Goal: Task Accomplishment & Management: Manage account settings

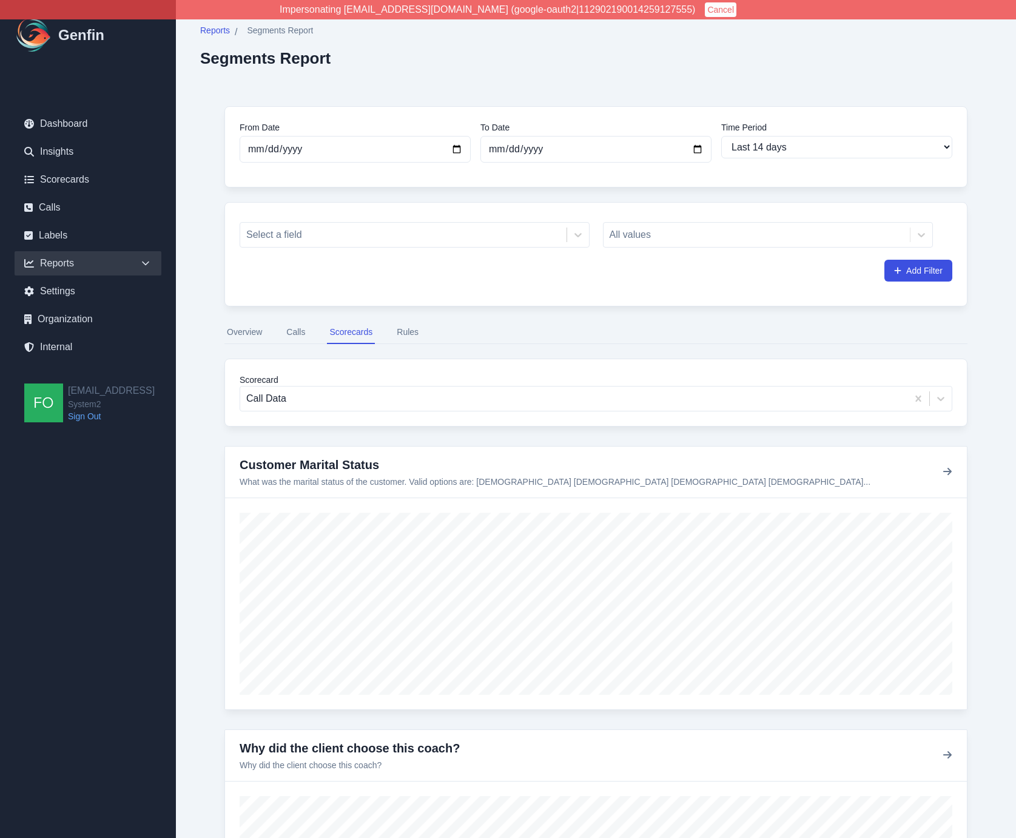
select select "14"
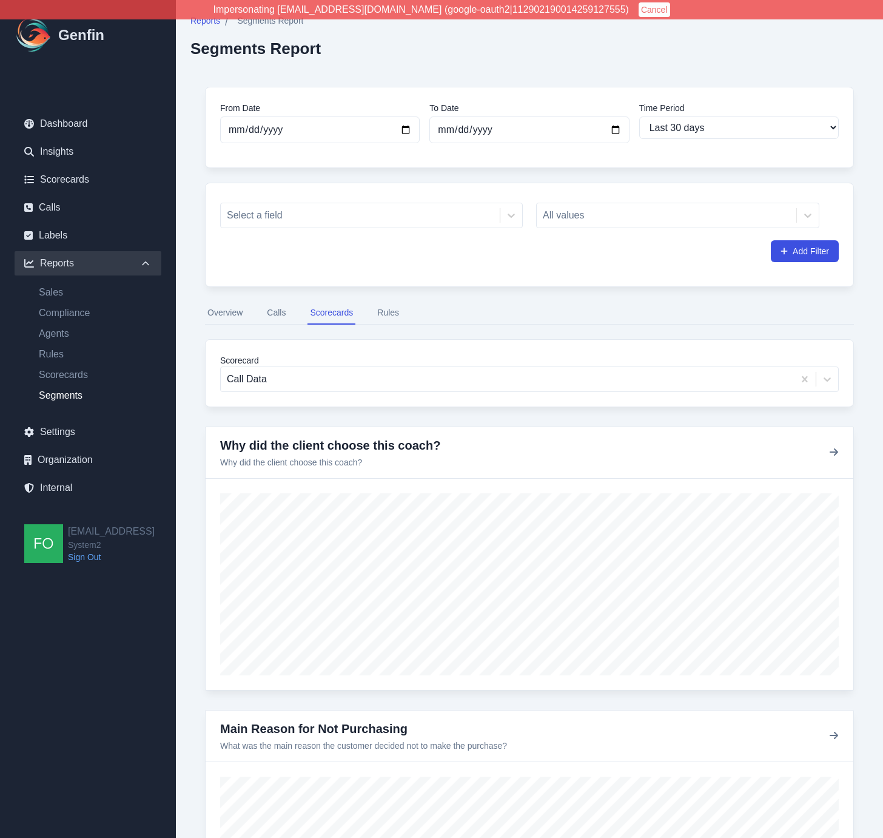
select select "30"
click at [69, 482] on link "Internal" at bounding box center [88, 488] width 147 height 24
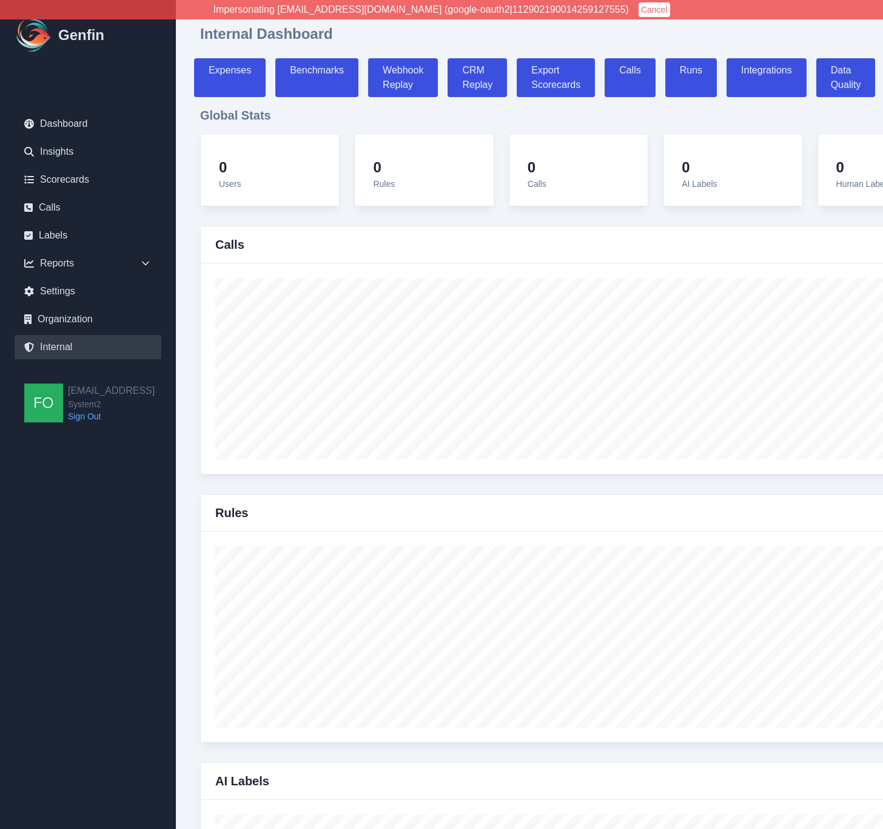
select select "paid"
select select "7"
select select "paid"
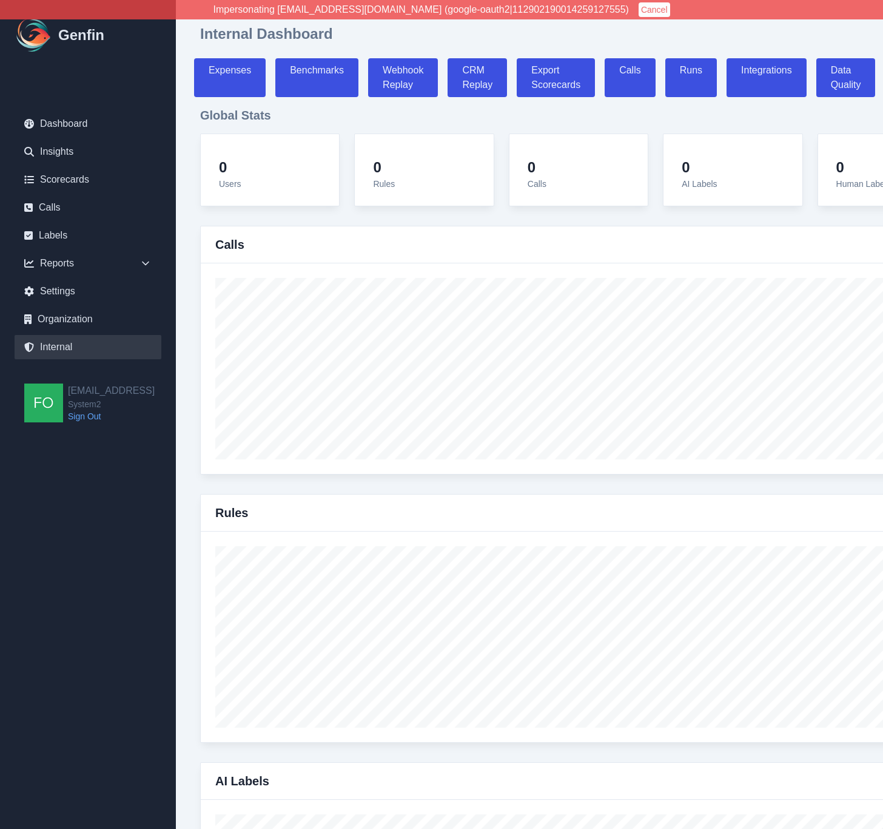
select select "7"
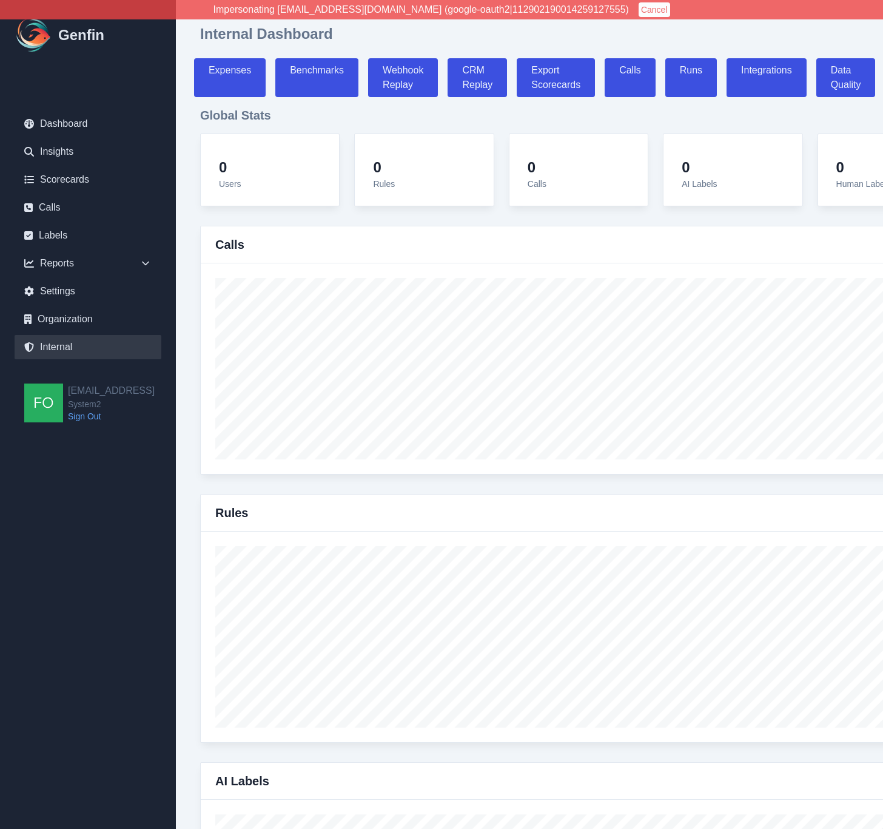
select select "7"
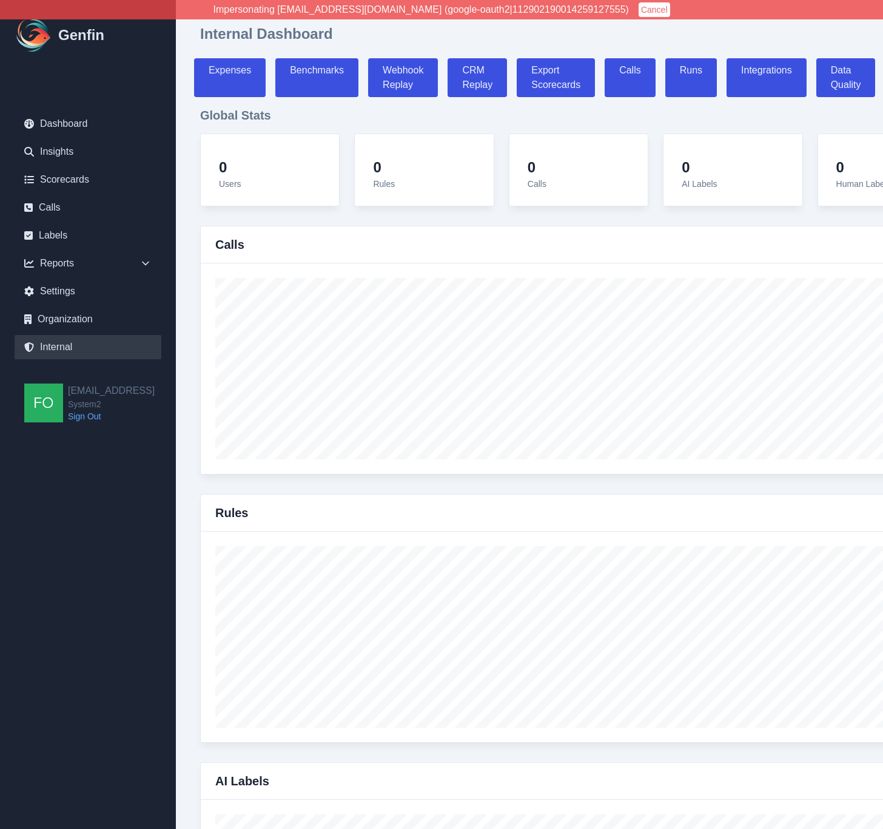
select select "7"
select select "paid"
select select "7"
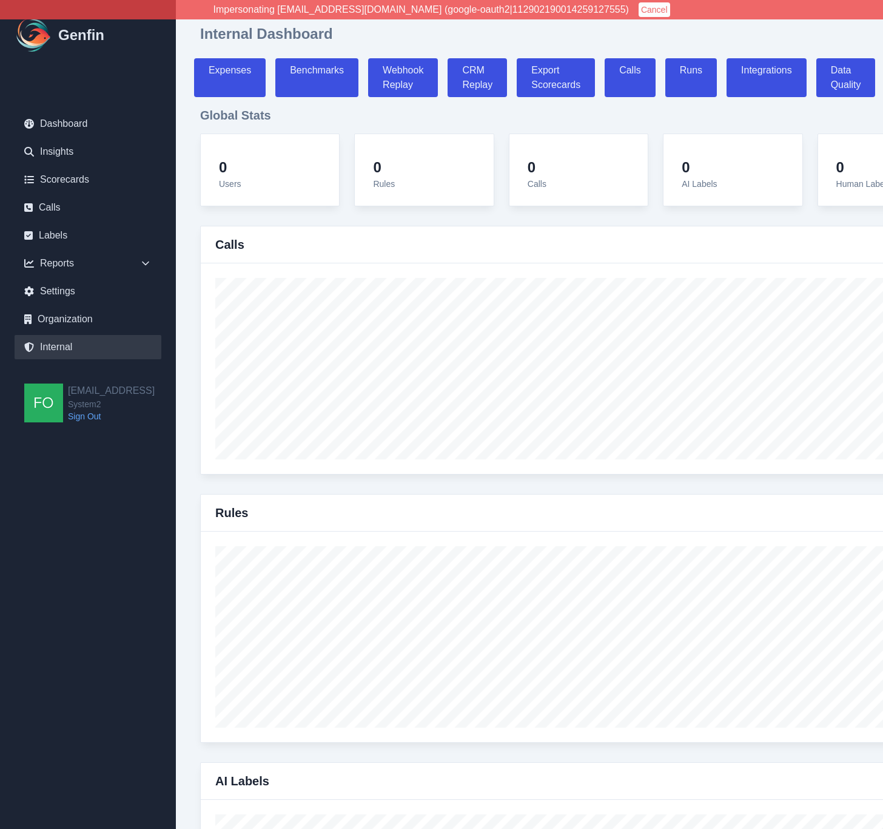
select select "7"
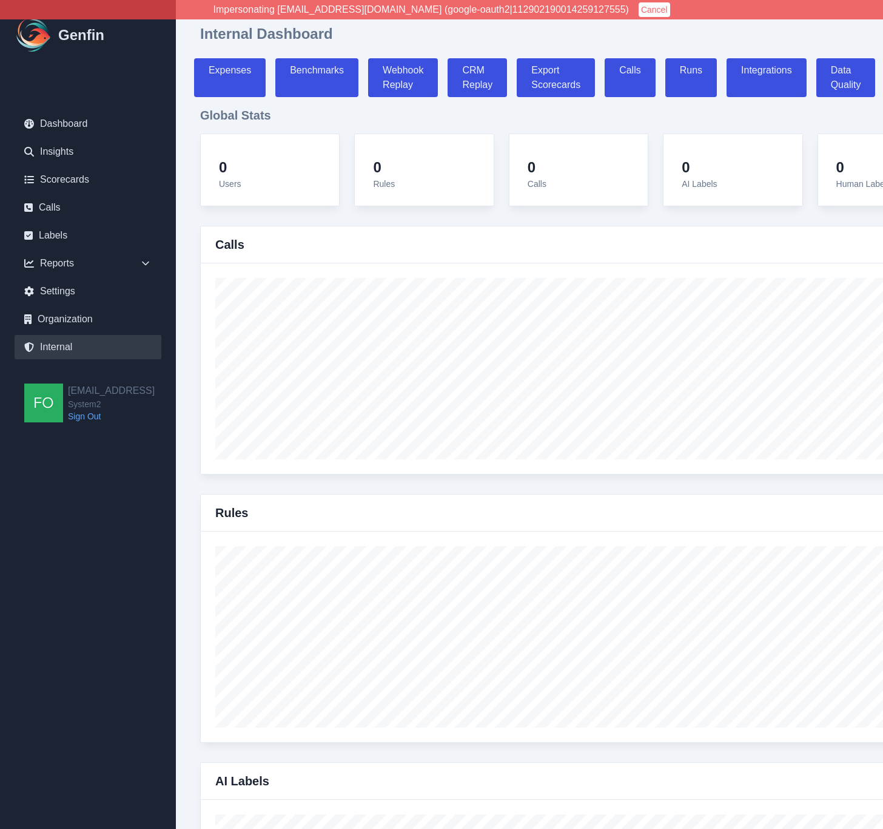
select select "7"
select select "paid"
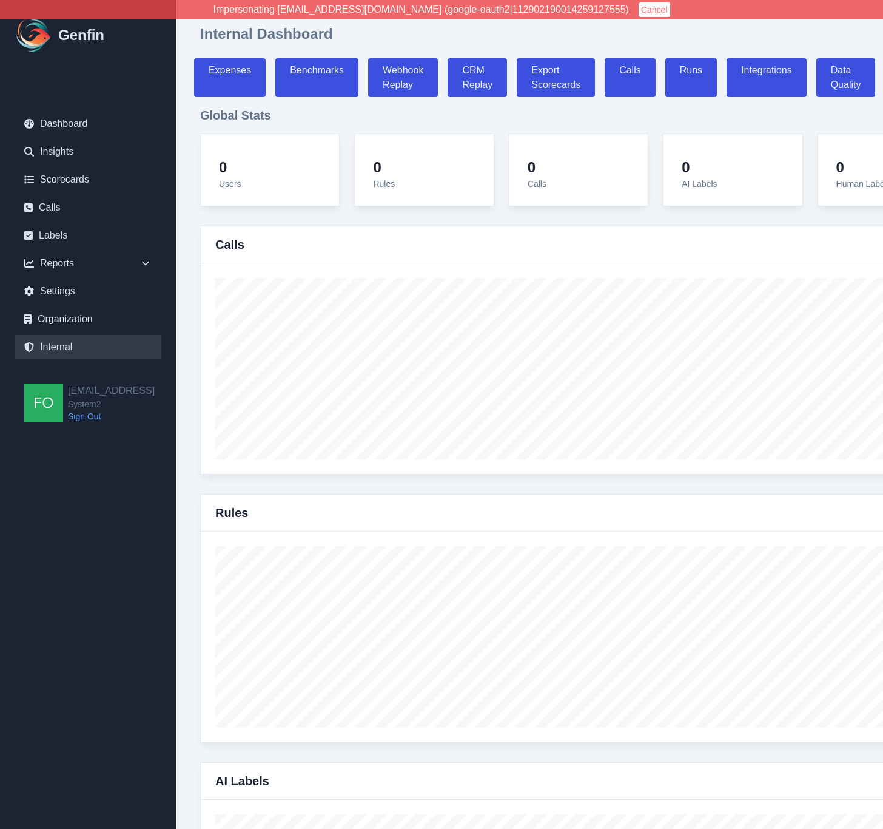
select select "7"
select select "paid"
select select "7"
select select "paid"
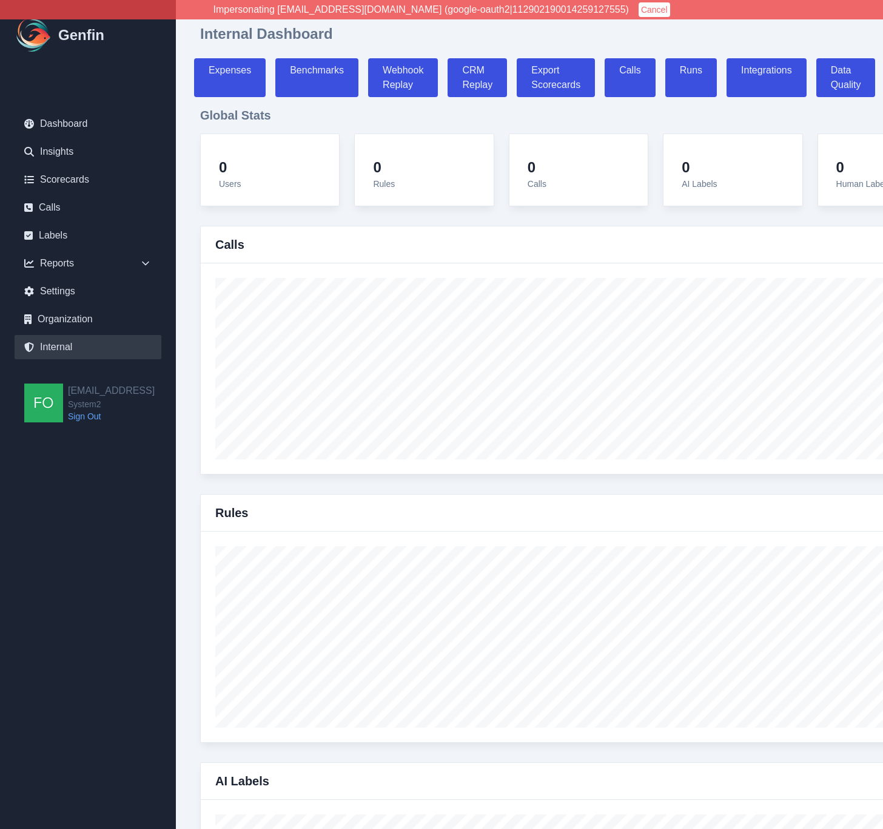
select select "7"
select select "paid"
select select "7"
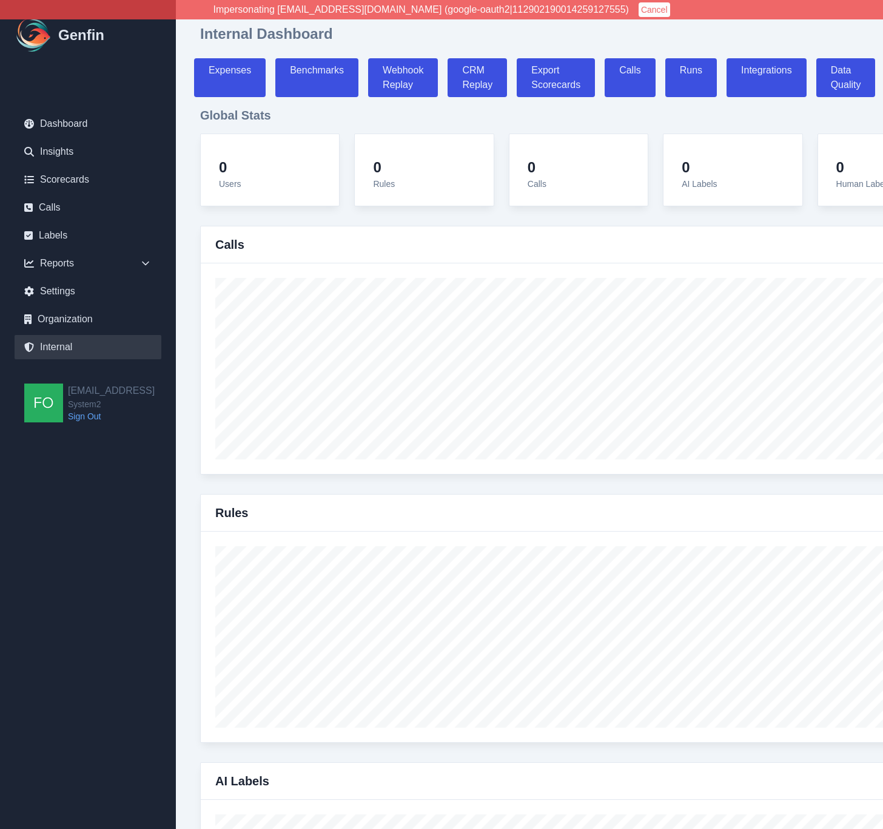
select select "7"
select select "paid"
select select "7"
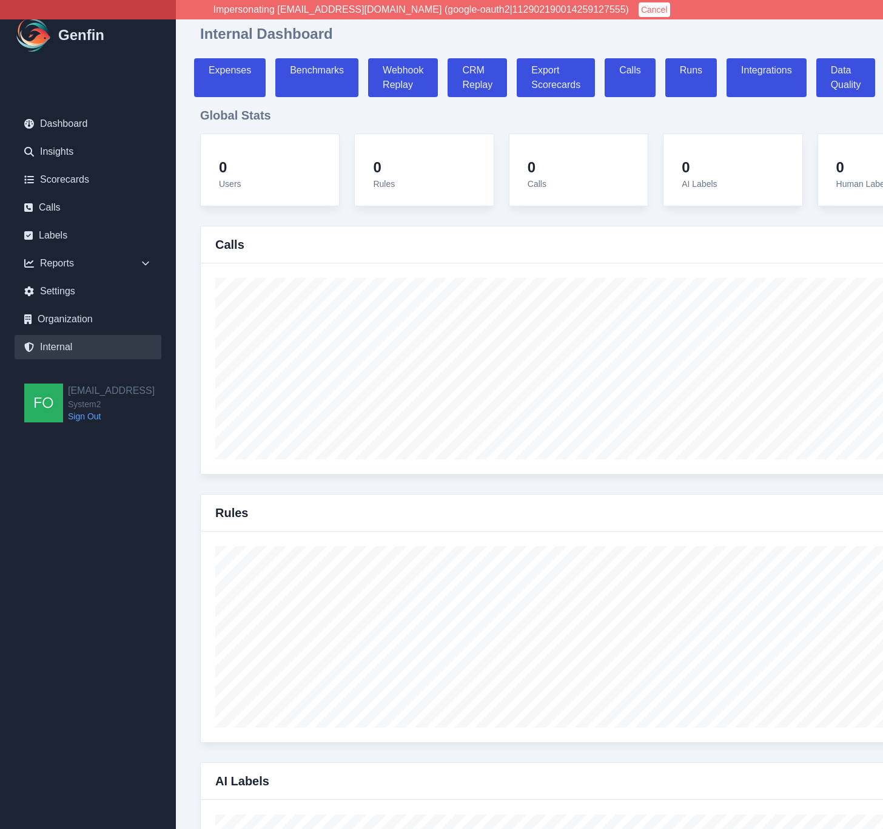
select select "paid"
select select "7"
select select "paid"
select select "7"
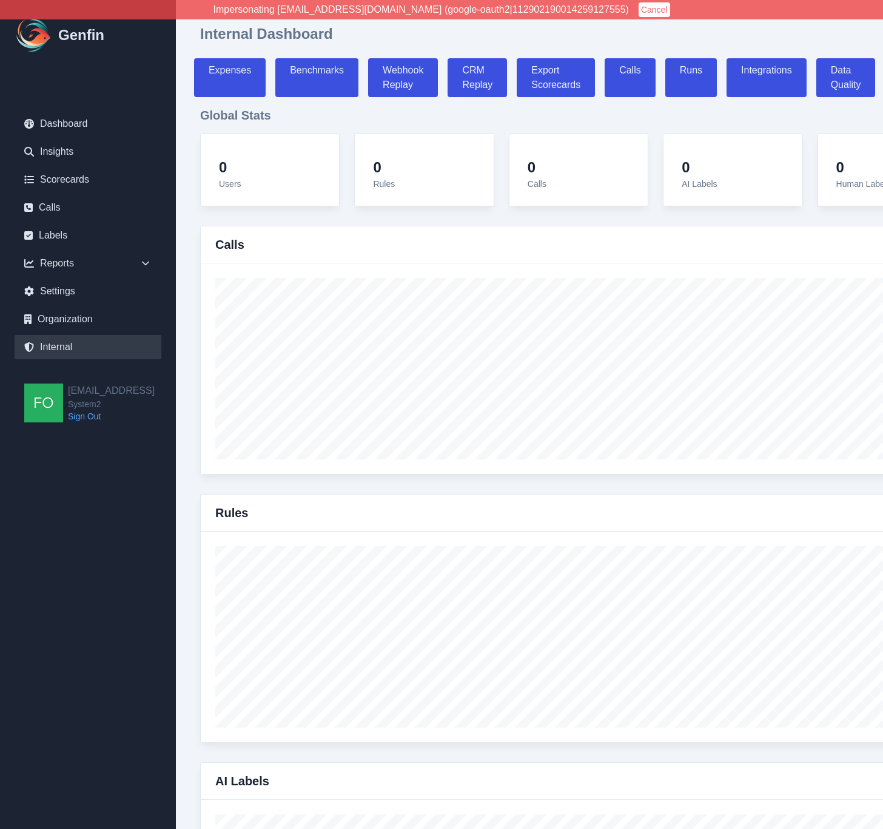
select select "paid"
select select "7"
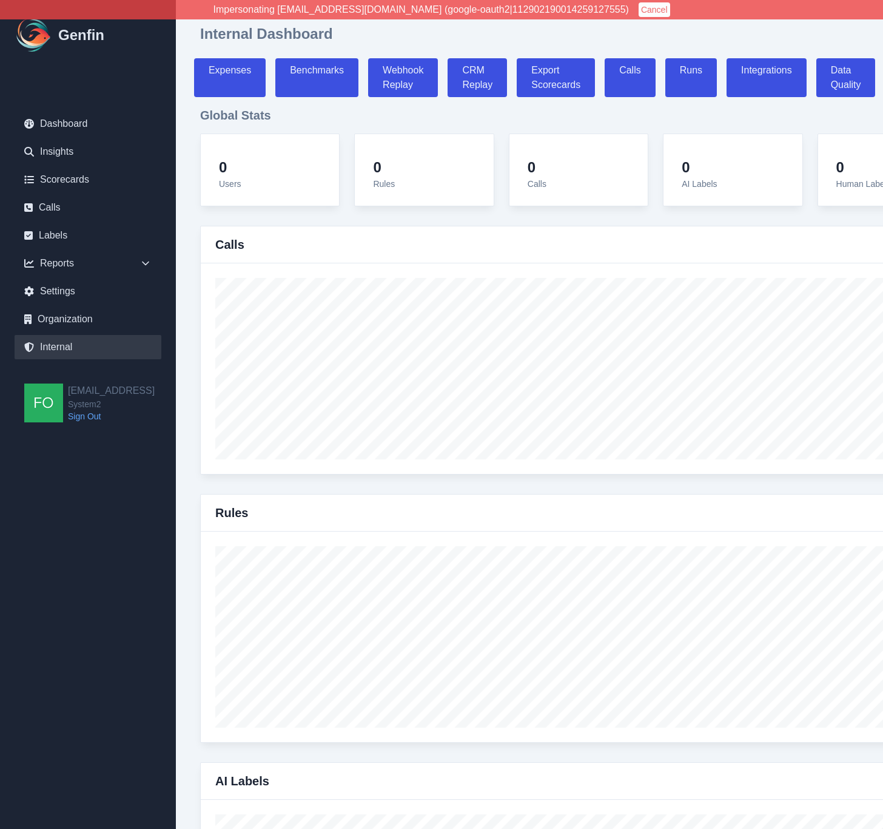
select select "7"
select select "paid"
select select "7"
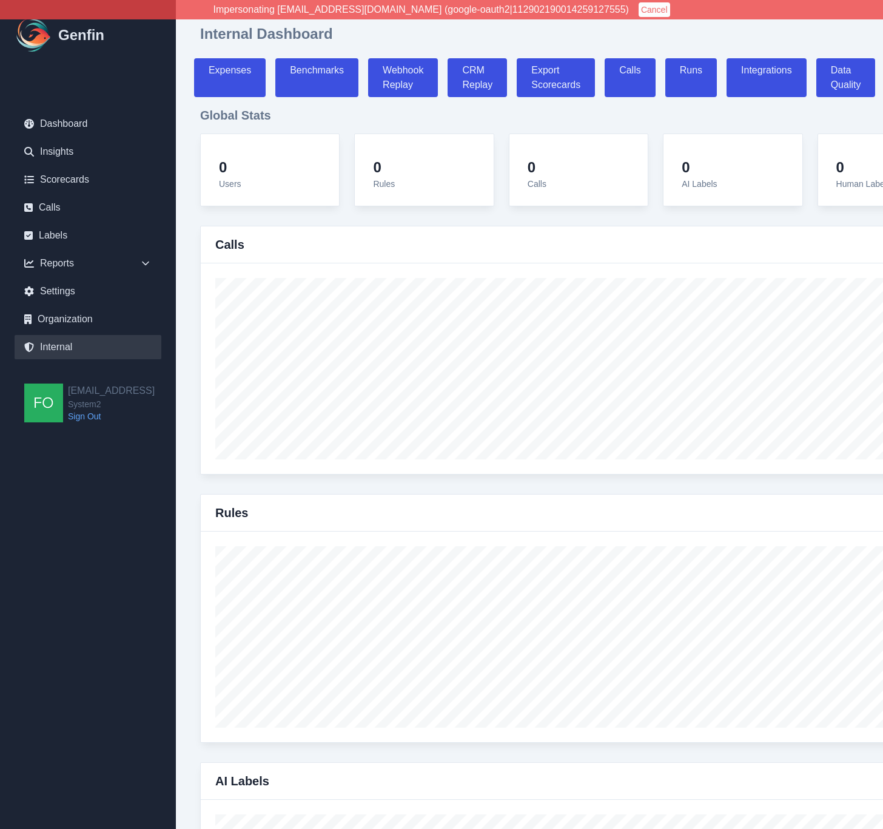
select select "7"
select select "paid"
select select "7"
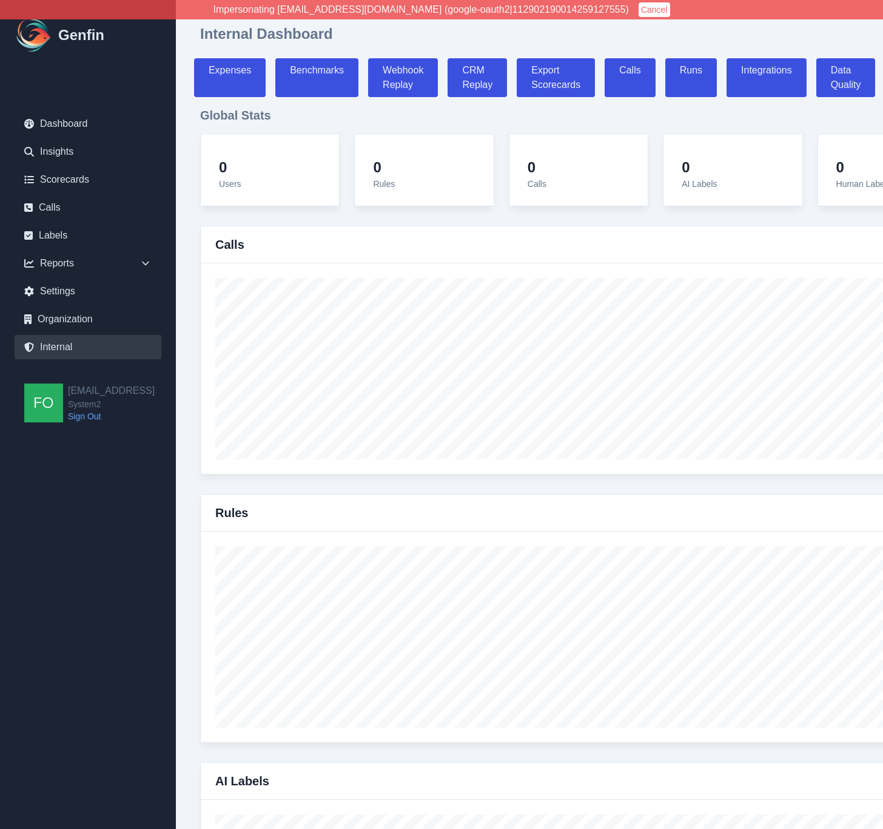
select select "7"
select select "paid"
select select "7"
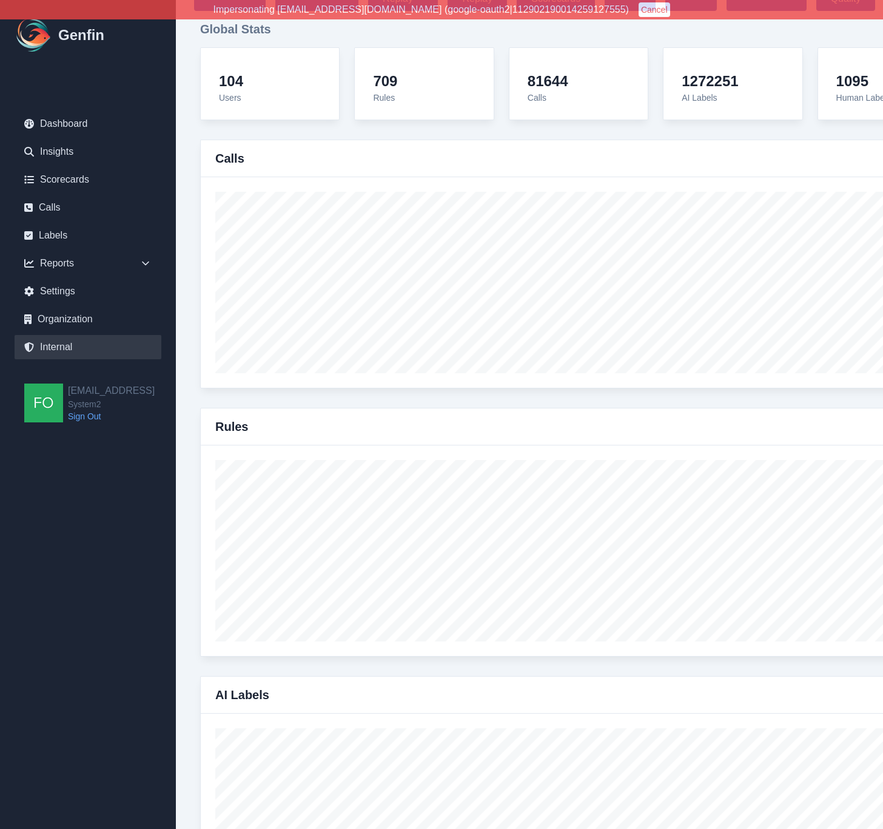
scroll to position [104, 0]
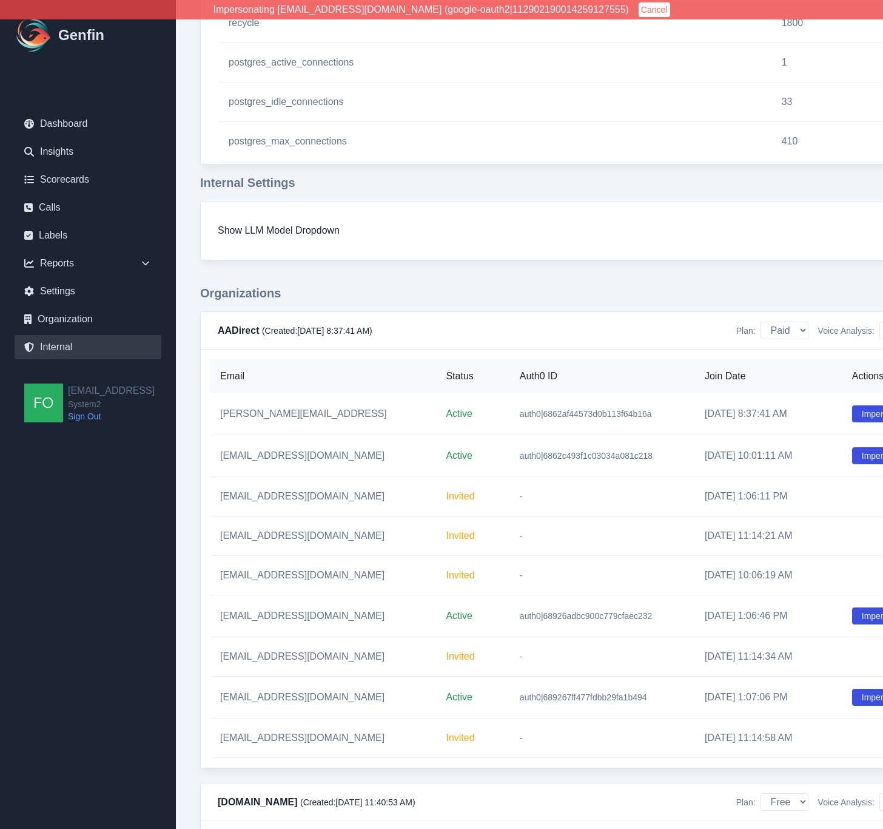
scroll to position [9619, 0]
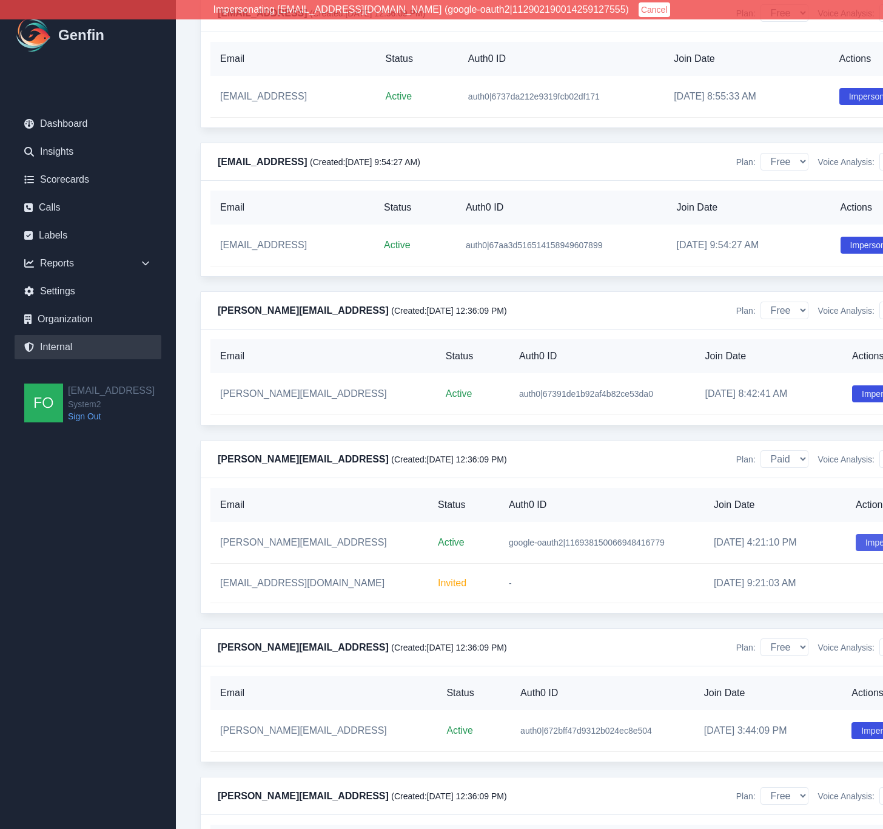
click at [863, 534] on button "Impersonate" at bounding box center [889, 542] width 67 height 17
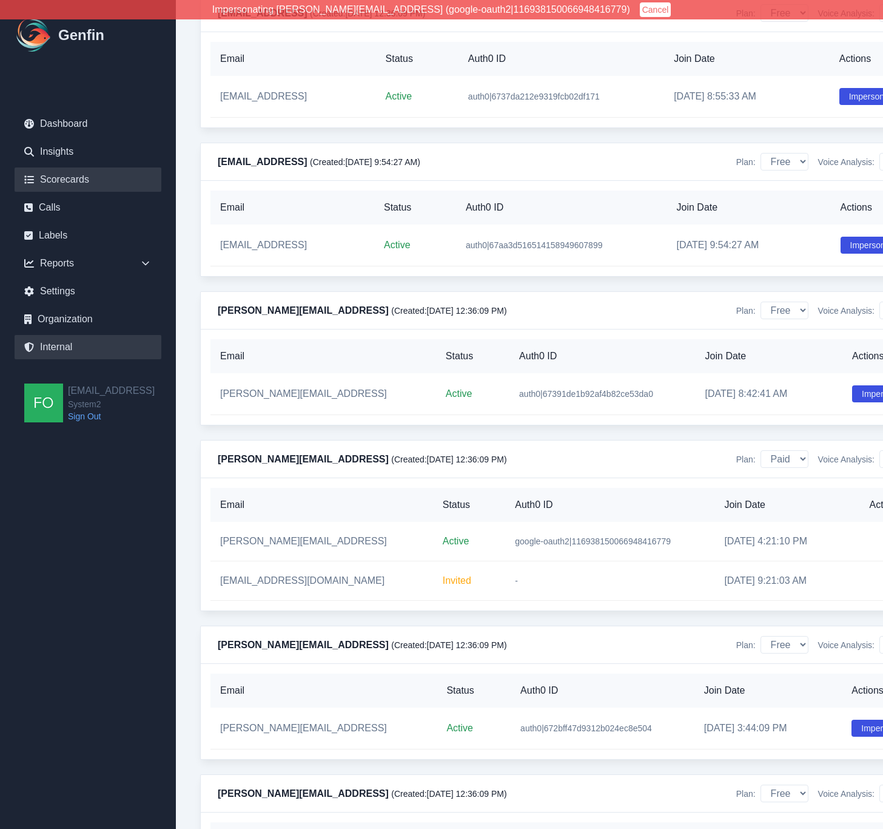
click at [110, 176] on link "Scorecards" at bounding box center [88, 179] width 147 height 24
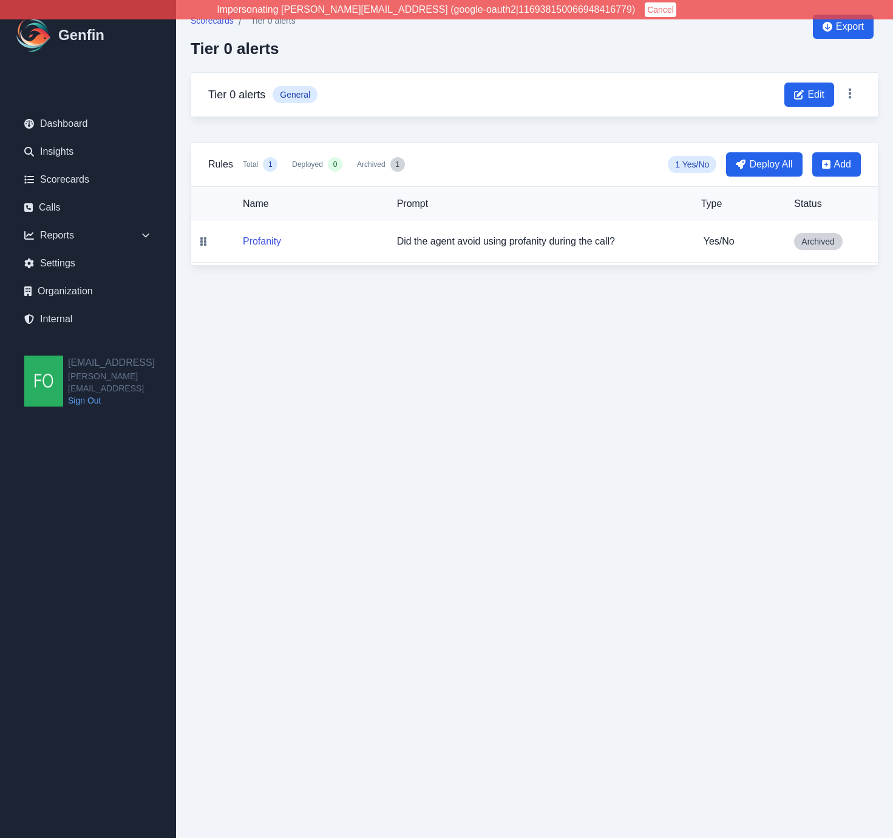
click at [380, 280] on html "Impersonating [PERSON_NAME][EMAIL_ADDRESS] (google-oauth2|116938150066948416779…" at bounding box center [446, 140] width 893 height 280
click at [405, 280] on html "Impersonating [PERSON_NAME][EMAIL_ADDRESS] (google-oauth2|116938150066948416779…" at bounding box center [446, 140] width 893 height 280
click at [258, 241] on button "Profanity" at bounding box center [262, 241] width 38 height 15
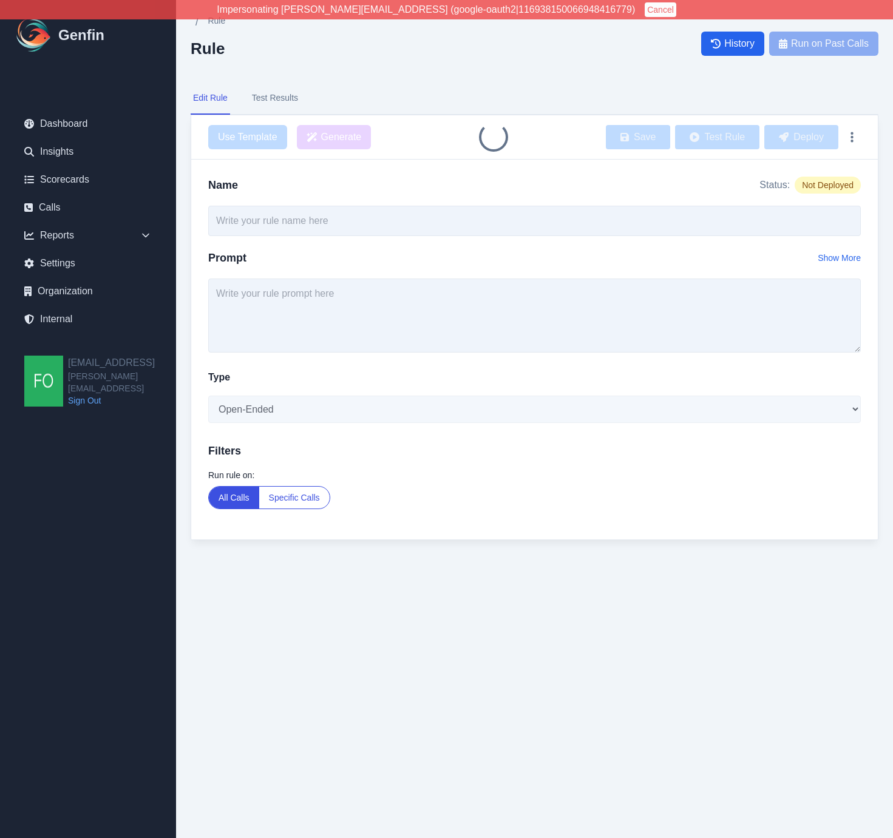
type input "Profanity"
type textarea "Did the agent avoid using profanity during the call?"
select select "Yes/No"
